Goal: Information Seeking & Learning: Check status

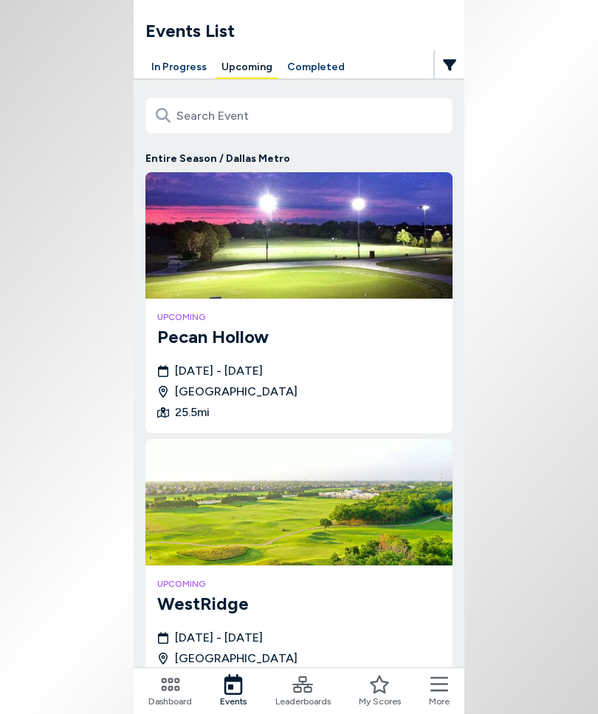
click at [247, 67] on button "Upcoming" at bounding box center [247, 67] width 63 height 23
click at [245, 74] on button "Upcoming" at bounding box center [247, 67] width 63 height 23
click at [188, 68] on button "In Progress" at bounding box center [179, 67] width 67 height 23
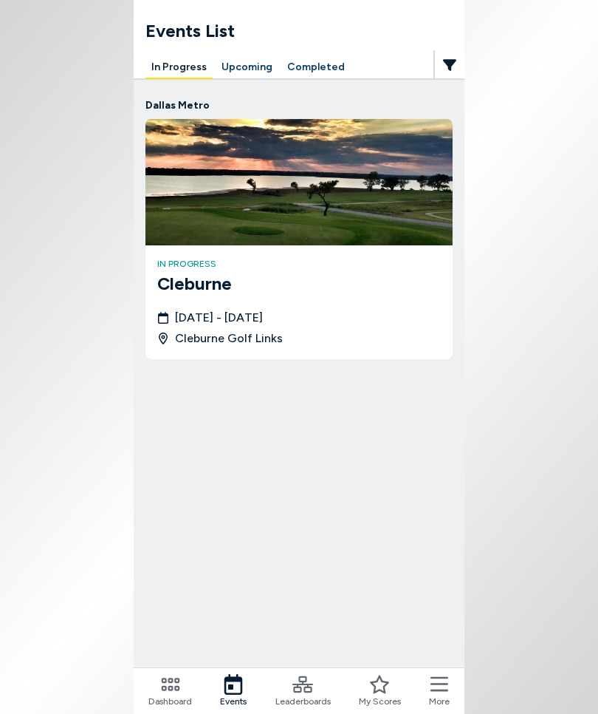
click at [178, 78] on button "In Progress" at bounding box center [179, 67] width 67 height 23
click at [313, 70] on button "Completed" at bounding box center [315, 67] width 69 height 23
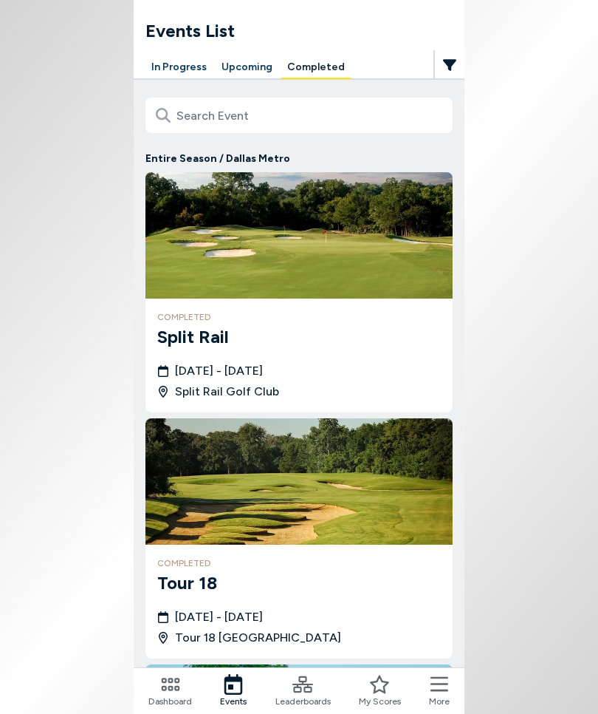
click at [276, 175] on img at bounding box center [299, 235] width 307 height 126
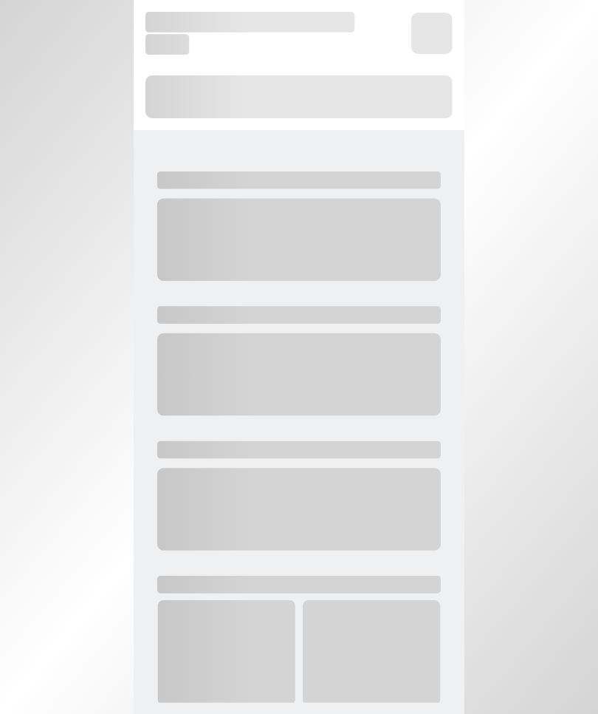
click at [303, 197] on icon "Loading..." at bounding box center [299, 437] width 307 height 555
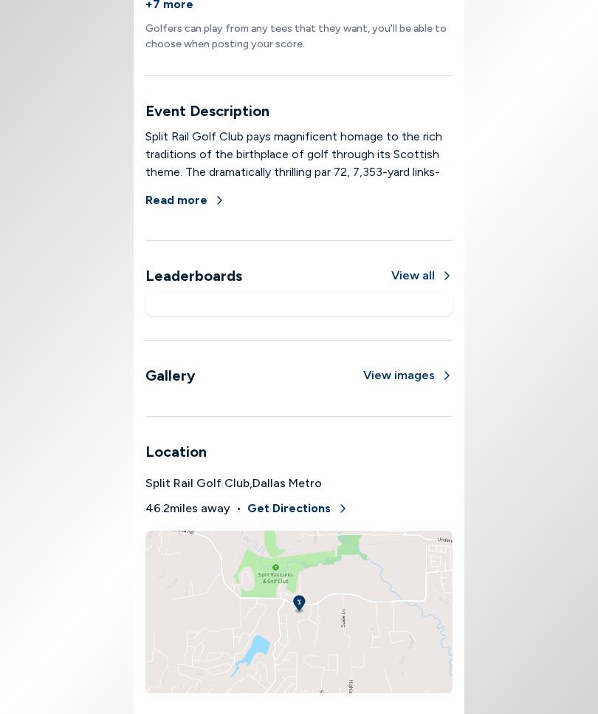
scroll to position [643, 0]
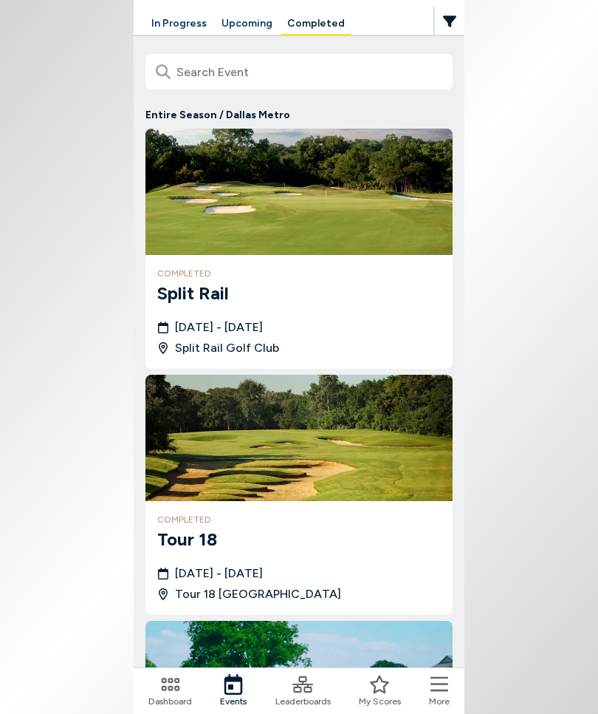
click at [501, 478] on body "Events List In Progress Upcoming Completed Entire Season / [GEOGRAPHIC_DATA] Me…" at bounding box center [299, 357] width 598 height 714
click at [502, 466] on body "Events List In Progress Upcoming Completed Entire Season / [GEOGRAPHIC_DATA] Me…" at bounding box center [299, 357] width 598 height 714
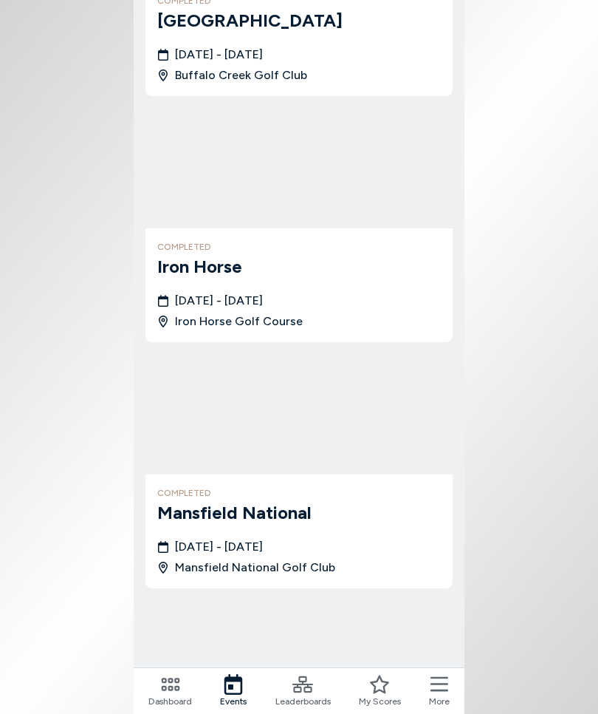
scroll to position [2065, 0]
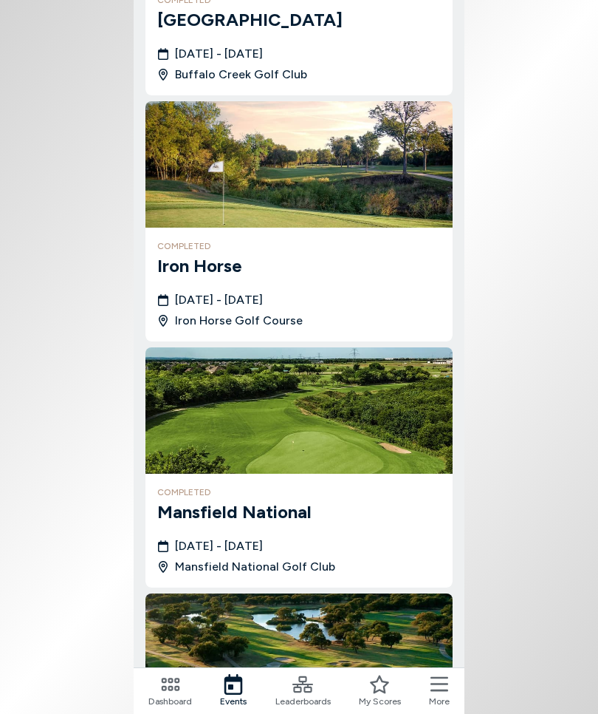
click at [235, 696] on span "Events" at bounding box center [233, 700] width 27 height 13
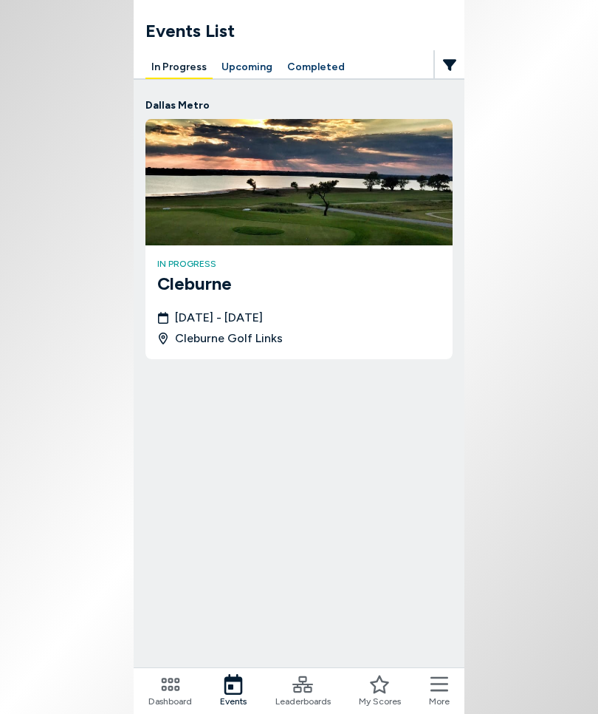
click at [446, 692] on icon at bounding box center [440, 684] width 18 height 21
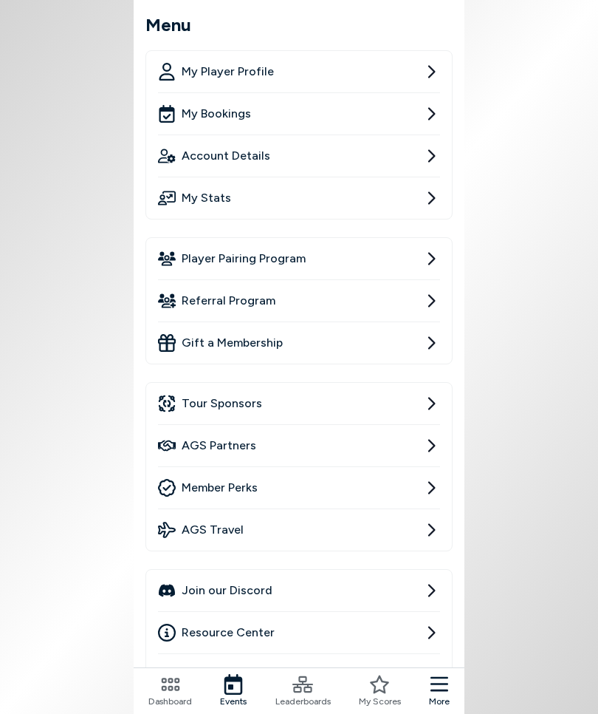
click at [561, 480] on body "Events List In Progress Upcoming Completed Dallas Metro in progress [GEOGRAPHIC…" at bounding box center [299, 357] width 598 height 714
click at [179, 693] on icon at bounding box center [170, 684] width 21 height 21
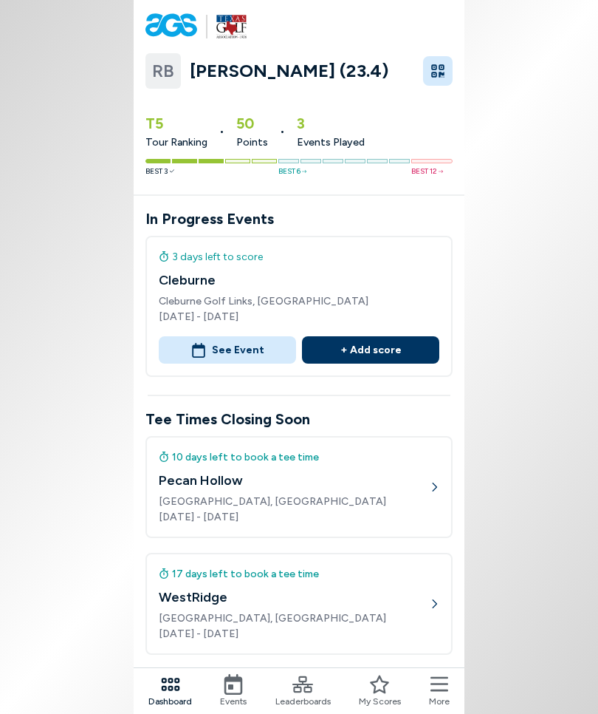
click at [448, 69] on button "button" at bounding box center [438, 71] width 30 height 30
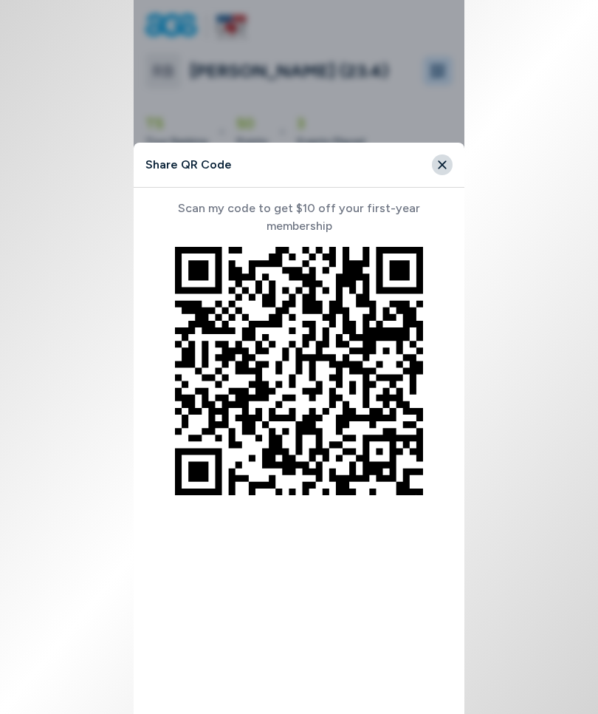
click at [449, 169] on button "Close" at bounding box center [442, 164] width 21 height 21
